Goal: Task Accomplishment & Management: Complete application form

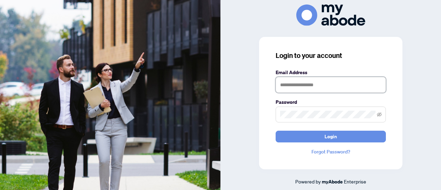
click at [335, 81] on input "text" at bounding box center [331, 85] width 110 height 16
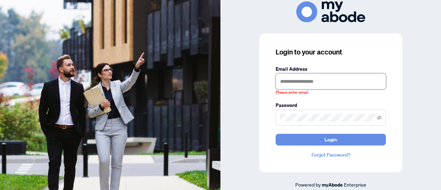
type input "**********"
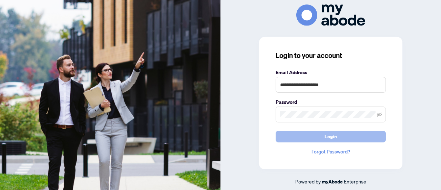
click at [339, 136] on button "Login" at bounding box center [331, 137] width 110 height 12
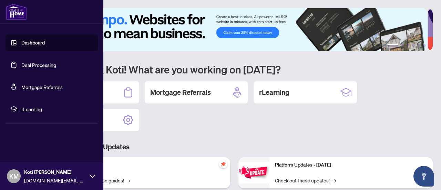
click at [52, 64] on link "Deal Processing" at bounding box center [38, 65] width 35 height 6
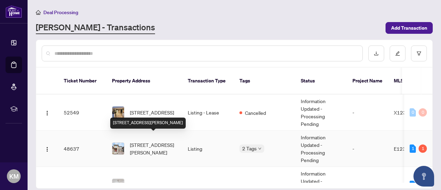
click at [154, 146] on span "[STREET_ADDRESS][PERSON_NAME]" at bounding box center [153, 148] width 47 height 15
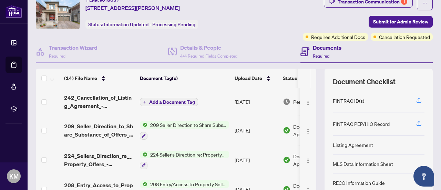
scroll to position [3, 0]
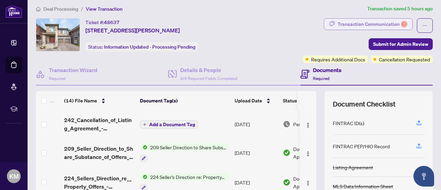
click at [385, 21] on div "Transaction Communication 1" at bounding box center [373, 24] width 70 height 11
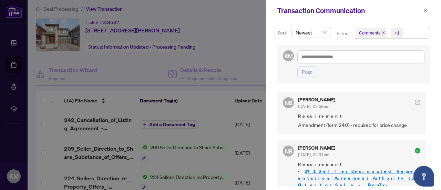
click at [248, 48] on div at bounding box center [220, 95] width 441 height 190
click at [425, 11] on icon "close" at bounding box center [426, 11] width 4 height 4
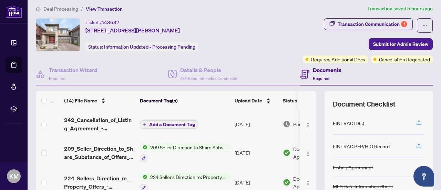
scroll to position [97, 0]
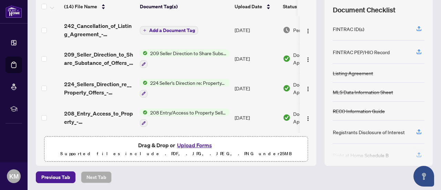
click at [200, 143] on button "Upload Forms" at bounding box center [194, 145] width 39 height 9
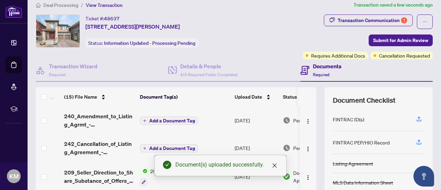
scroll to position [0, 0]
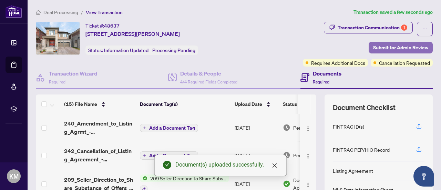
click at [391, 45] on span "Submit for Admin Review" at bounding box center [400, 47] width 55 height 11
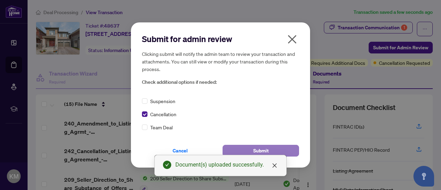
click at [289, 151] on button "Submit" at bounding box center [260, 151] width 76 height 12
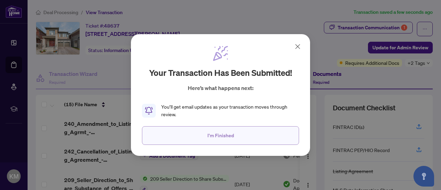
click at [264, 135] on button "I'm Finished" at bounding box center [220, 135] width 157 height 19
